Goal: Task Accomplishment & Management: Complete application form

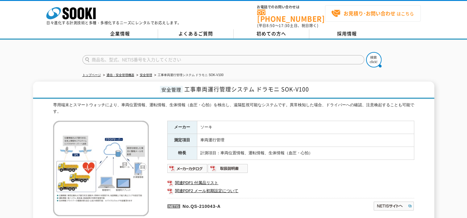
click at [344, 15] on strong "お見積り･お問い合わせ" at bounding box center [369, 13] width 52 height 7
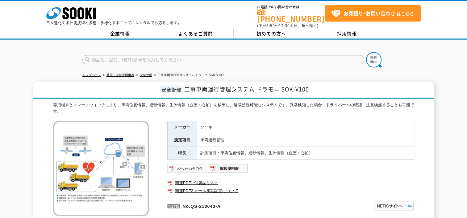
click at [181, 164] on img at bounding box center [187, 169] width 40 height 10
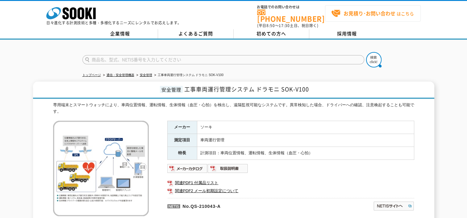
click at [349, 13] on strong "お見積り･お問い合わせ" at bounding box center [369, 13] width 52 height 7
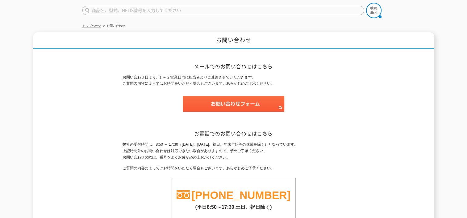
scroll to position [62, 0]
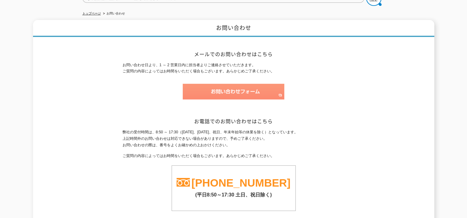
click at [231, 87] on img at bounding box center [233, 92] width 101 height 16
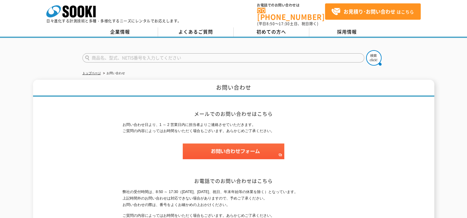
scroll to position [0, 0]
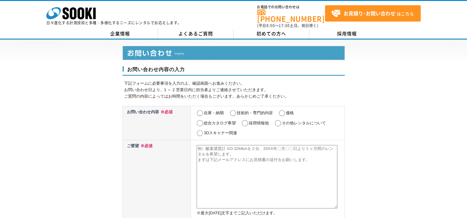
click at [284, 110] on input "価格" at bounding box center [282, 113] width 8 height 6
radio input "true"
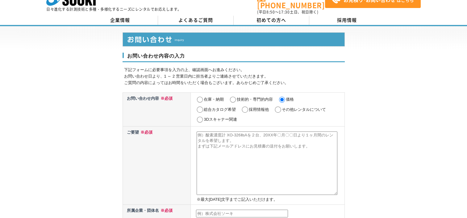
scroll to position [10, 0]
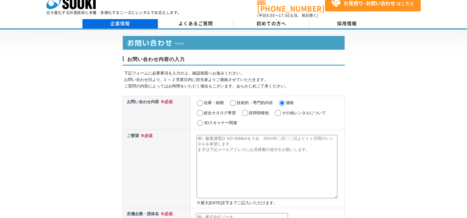
click at [122, 23] on link "企業情報" at bounding box center [120, 23] width 76 height 9
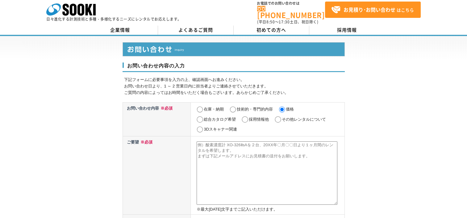
scroll to position [0, 0]
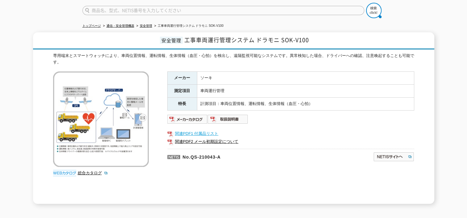
scroll to position [51, 0]
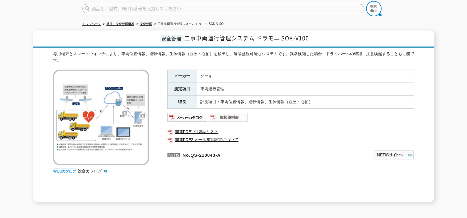
click at [231, 114] on img at bounding box center [228, 118] width 40 height 10
